Goal: Transaction & Acquisition: Book appointment/travel/reservation

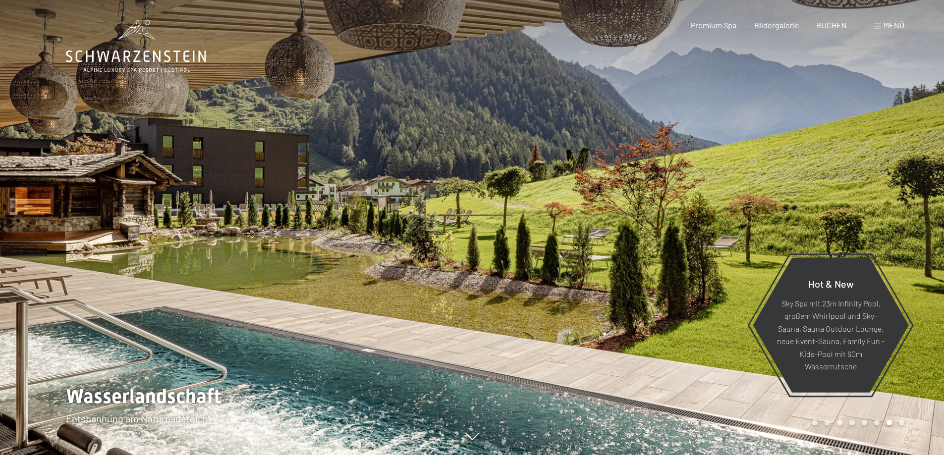
click at [887, 24] on span "Menü" at bounding box center [894, 24] width 21 height 9
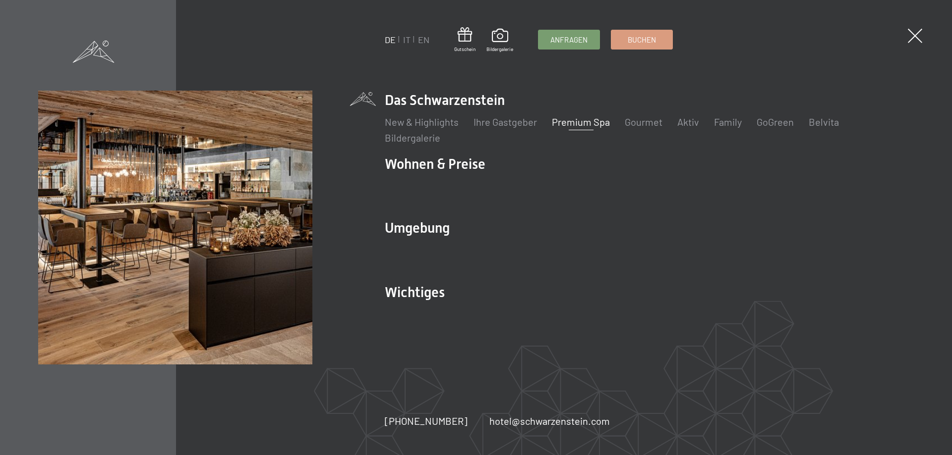
click at [579, 122] on link "Premium Spa" at bounding box center [581, 122] width 58 height 12
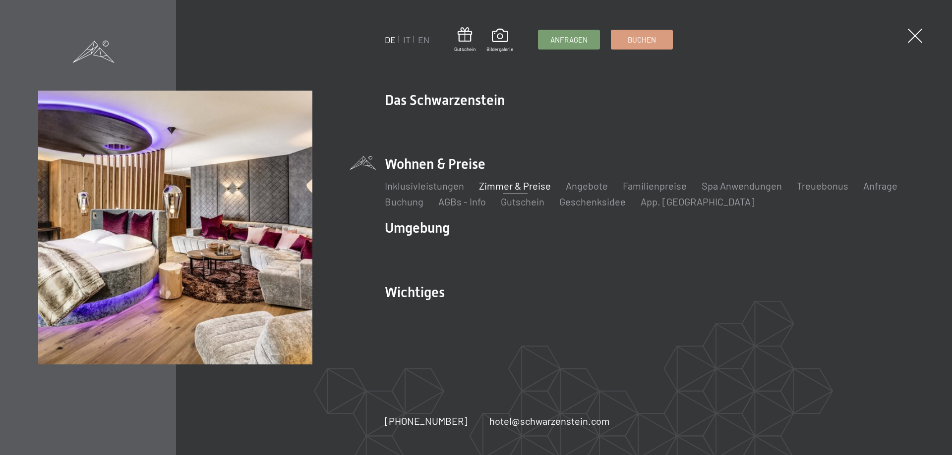
click at [510, 183] on link "Zimmer & Preise" at bounding box center [515, 186] width 72 height 12
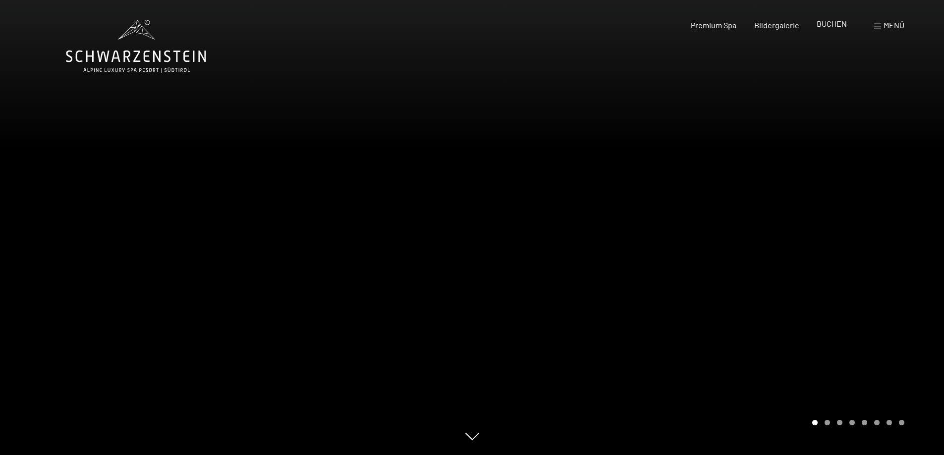
click at [834, 23] on span "BUCHEN" at bounding box center [832, 23] width 30 height 9
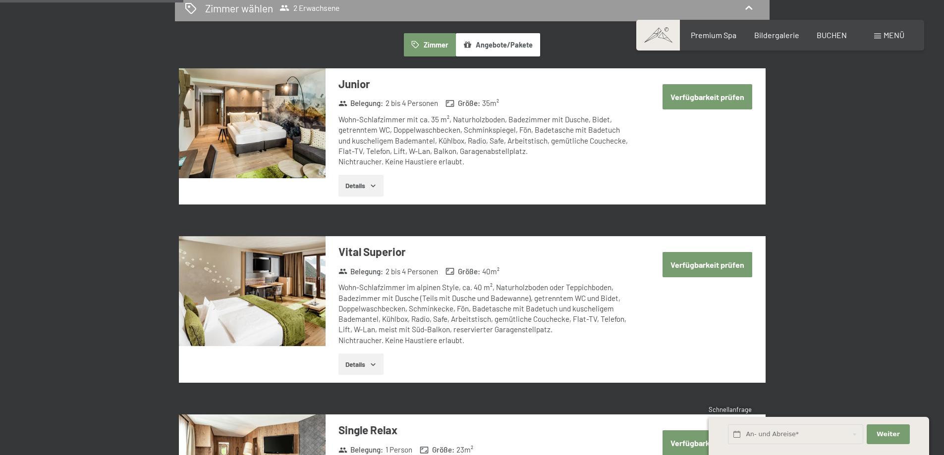
scroll to position [595, 0]
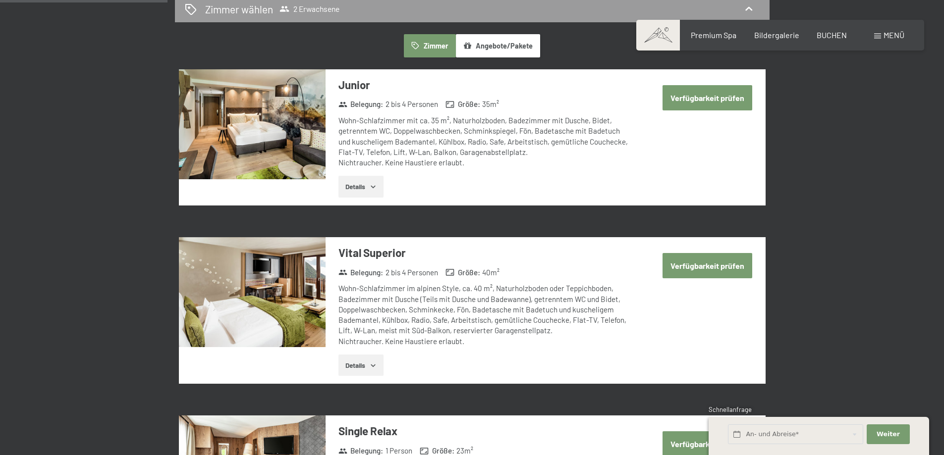
click at [356, 187] on button "Details" at bounding box center [360, 187] width 45 height 22
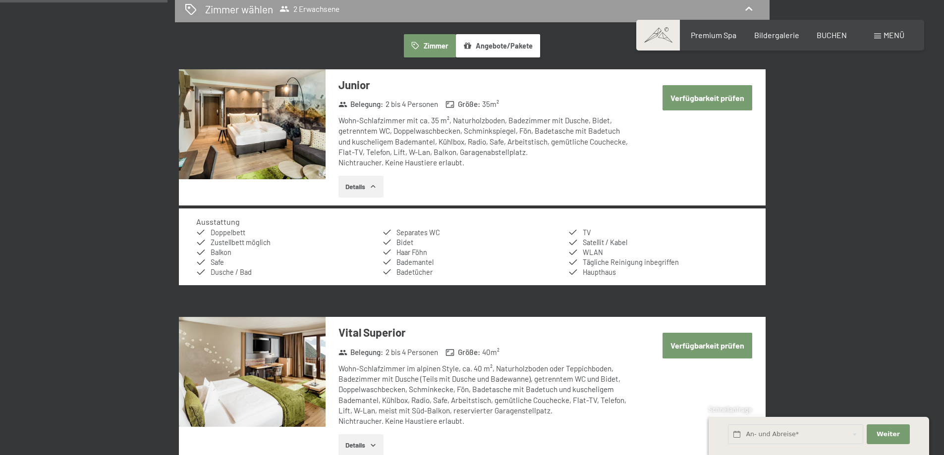
click at [704, 98] on button "Verfügbarkeit prüfen" at bounding box center [708, 97] width 90 height 25
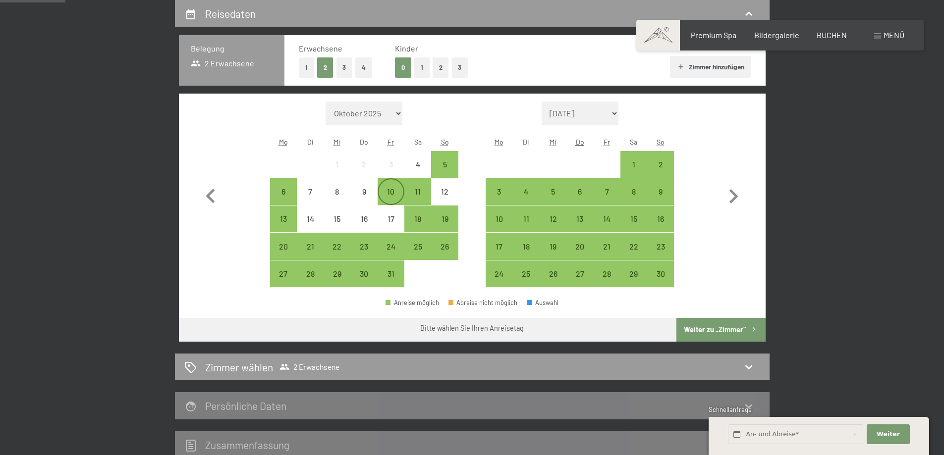
click at [388, 192] on div "10" at bounding box center [391, 200] width 25 height 25
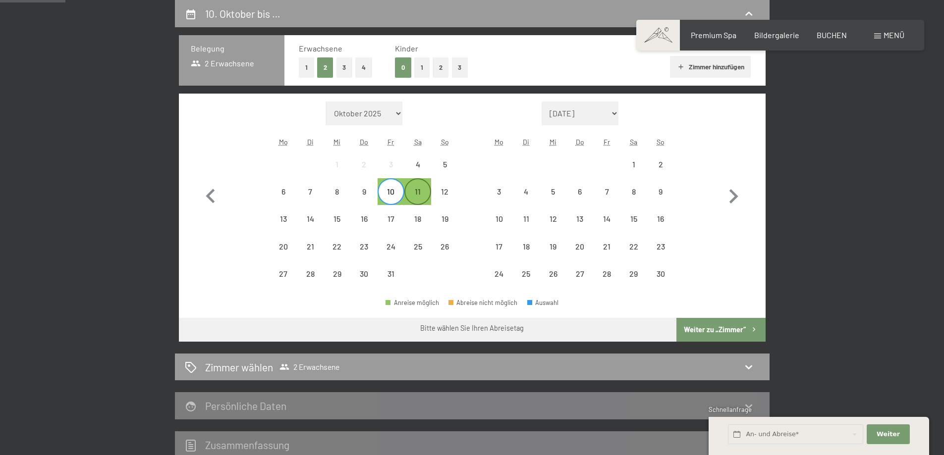
click at [415, 194] on div "11" at bounding box center [417, 200] width 25 height 25
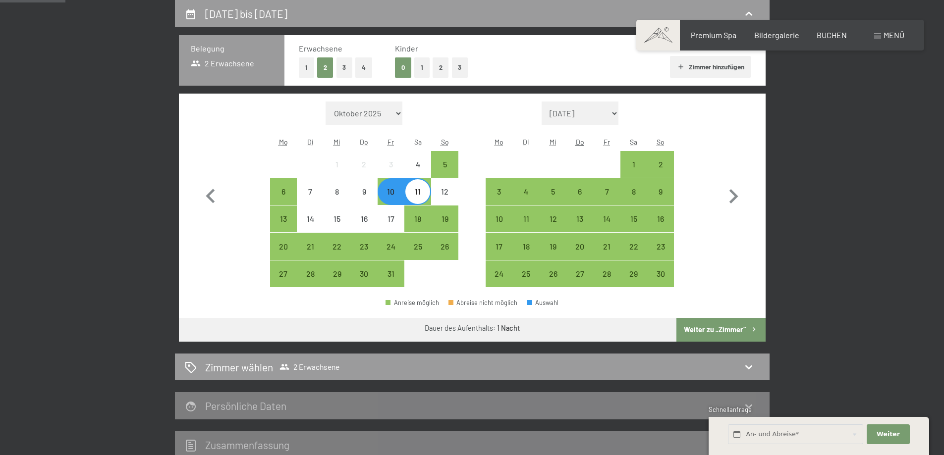
click at [418, 193] on div "11" at bounding box center [417, 200] width 25 height 25
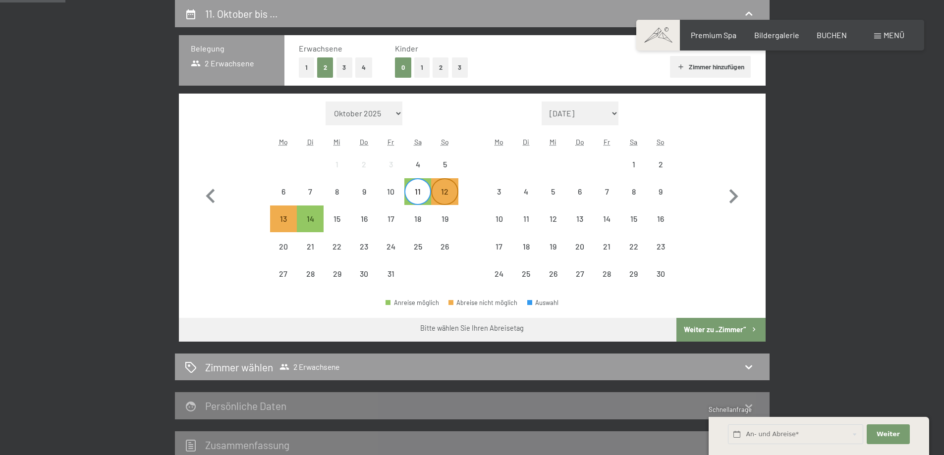
click at [447, 195] on div "12" at bounding box center [444, 200] width 25 height 25
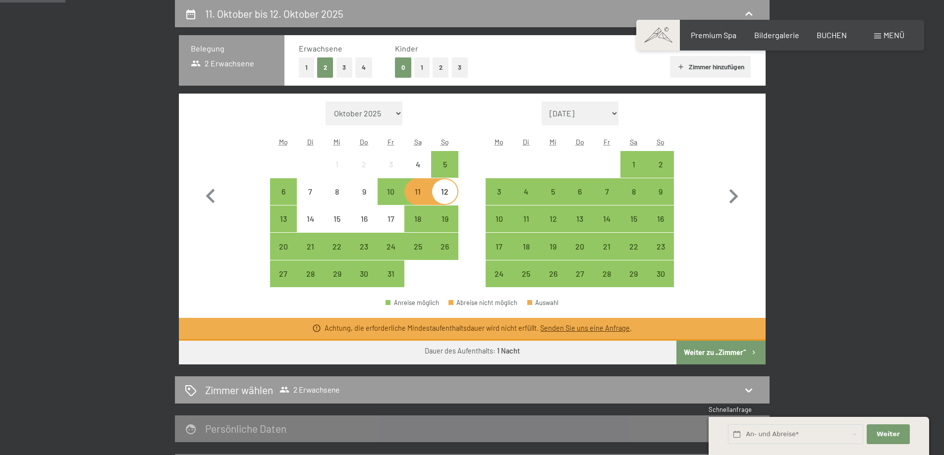
click at [419, 195] on div "11" at bounding box center [417, 200] width 25 height 25
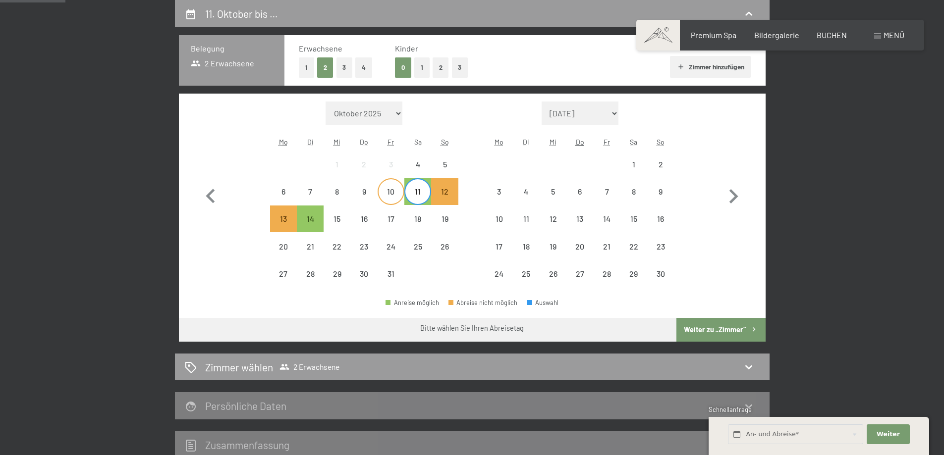
click at [393, 193] on div "10" at bounding box center [391, 200] width 25 height 25
click at [282, 218] on div "13" at bounding box center [283, 227] width 25 height 25
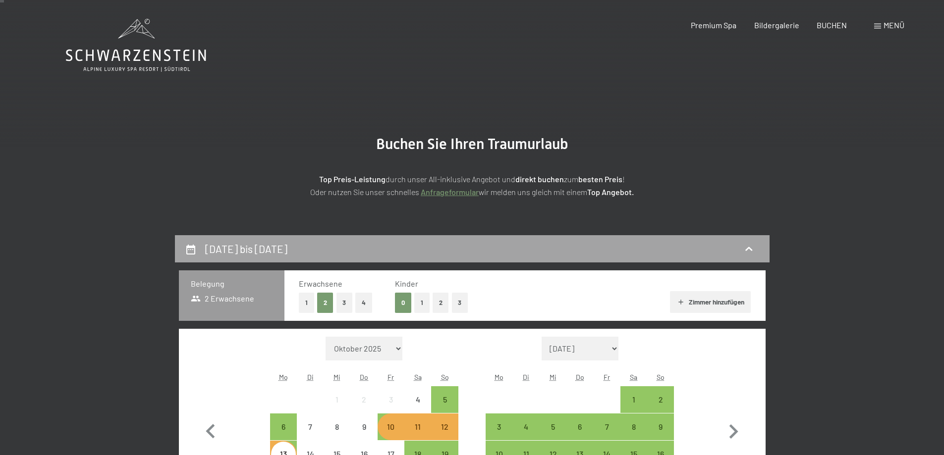
scroll to position [0, 0]
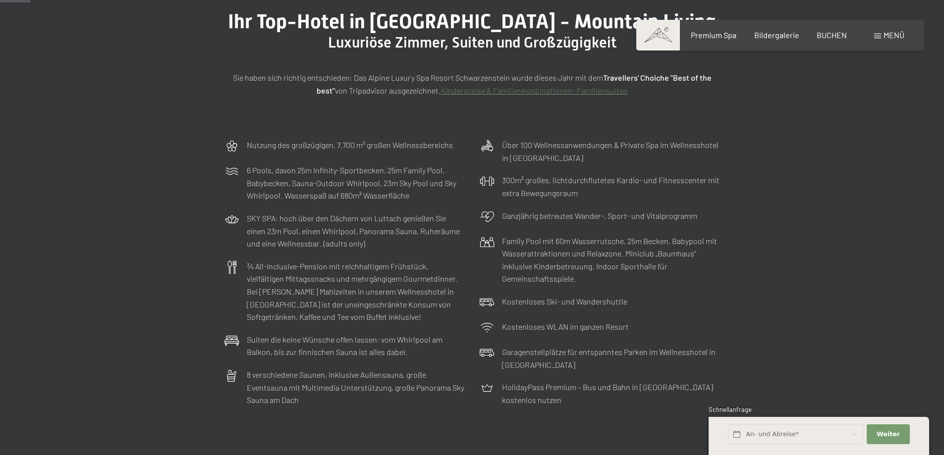
scroll to position [149, 0]
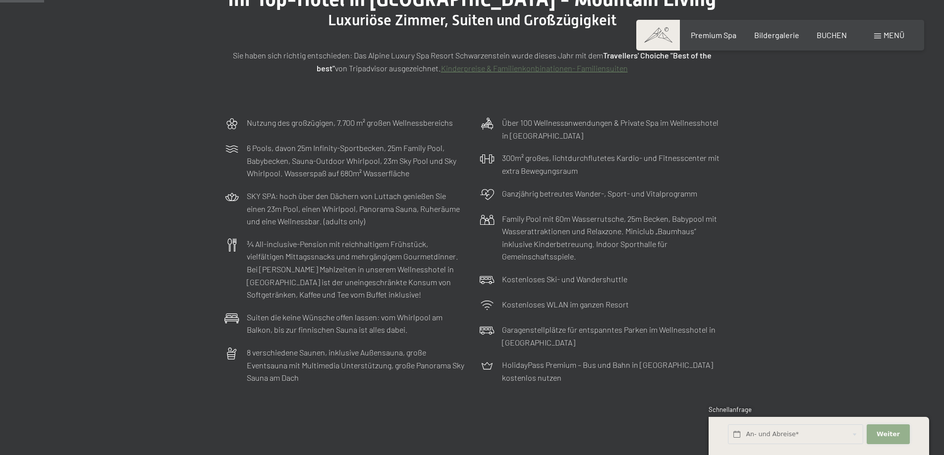
click at [881, 435] on span "Weiter" at bounding box center [888, 434] width 23 height 9
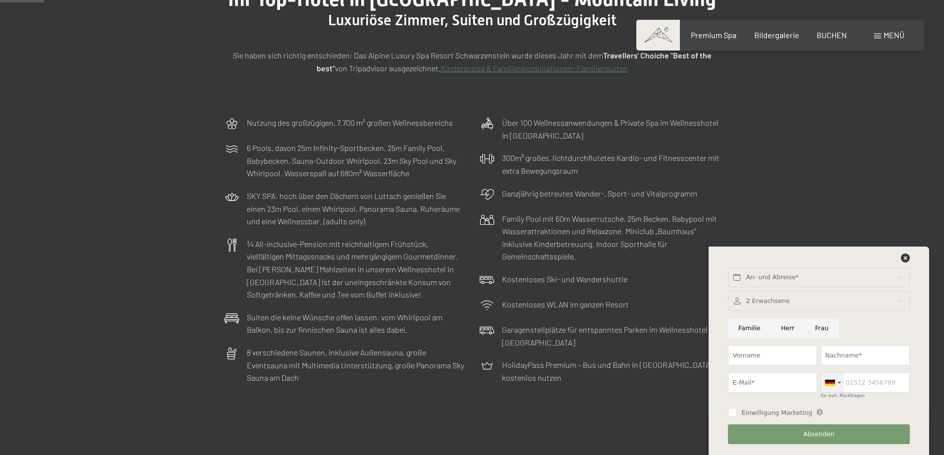
click at [839, 383] on div at bounding box center [839, 383] width 3 height 2
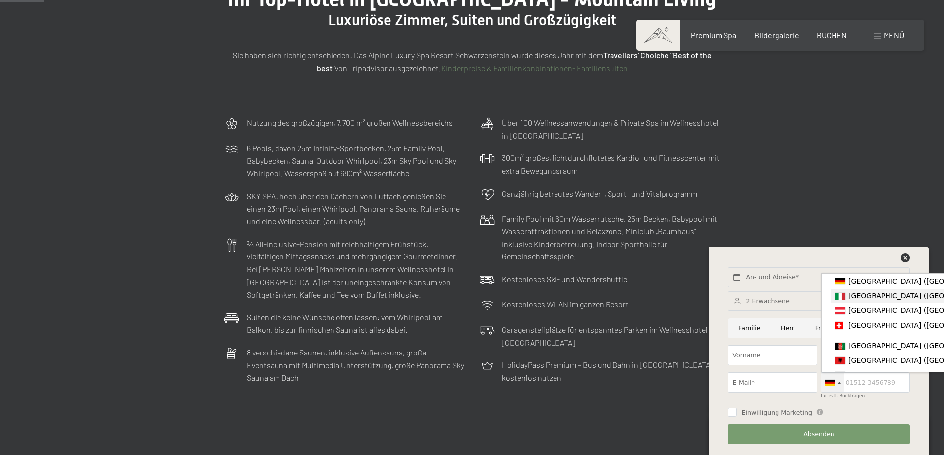
click at [840, 296] on div "List of countries" at bounding box center [841, 296] width 10 height 7
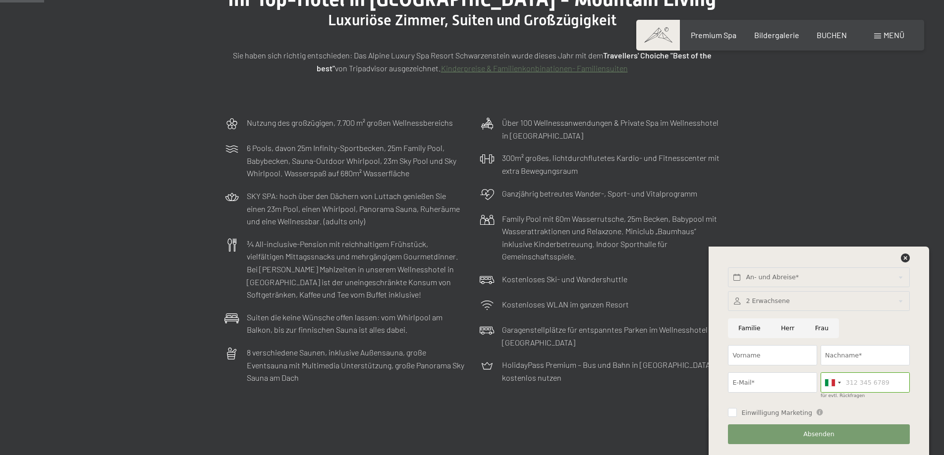
click at [813, 230] on div "Nutzung des großzügigen, 7.700 m² großen Wellnessbereichs 6 Pools, davon 25m In…" at bounding box center [472, 251] width 944 height 278
click at [902, 257] on icon at bounding box center [905, 258] width 9 height 9
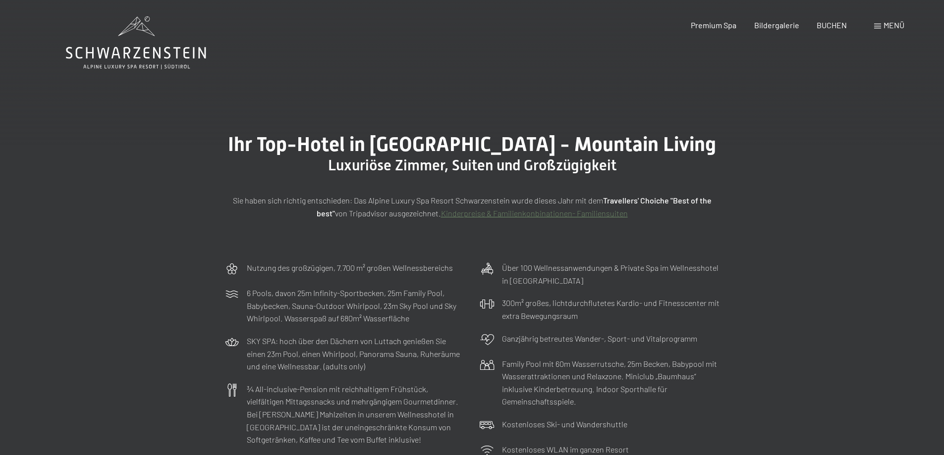
scroll to position [0, 0]
